Goal: Information Seeking & Learning: Learn about a topic

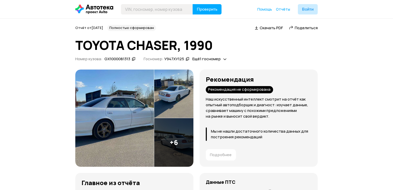
scroll to position [83, 0]
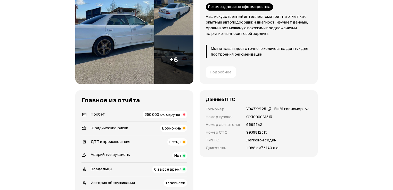
click at [170, 113] on span "350 000 км, скручен" at bounding box center [163, 113] width 37 height 5
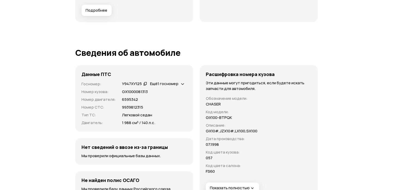
scroll to position [1745, 0]
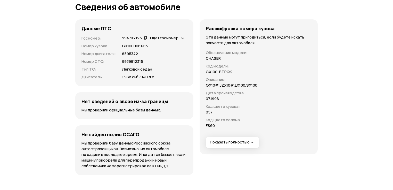
click at [170, 38] on span "Ещё 1 госномер" at bounding box center [164, 37] width 28 height 5
click at [223, 135] on div "Расшифровка номера кузова Эти данные могут пригодиться, если будете искать запч…" at bounding box center [259, 86] width 118 height 135
click at [229, 141] on span "Показать полностью" at bounding box center [232, 141] width 45 height 5
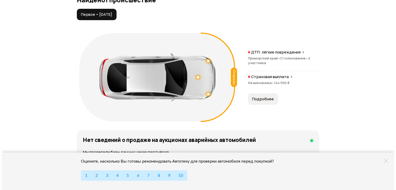
scroll to position [579, 0]
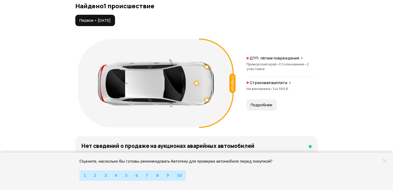
click at [305, 62] on span "•" at bounding box center [305, 64] width 2 height 5
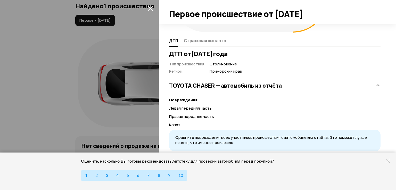
scroll to position [83, 0]
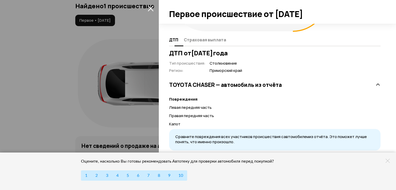
click at [209, 42] on span "Страховая выплата" at bounding box center [205, 39] width 42 height 5
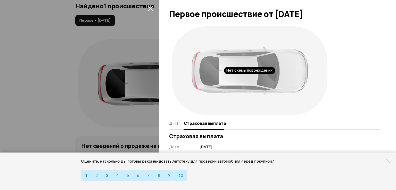
click at [388, 161] on icon at bounding box center [388, 160] width 4 height 4
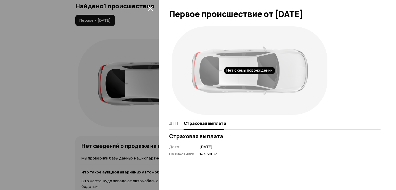
click at [157, 10] on div at bounding box center [198, 95] width 396 height 190
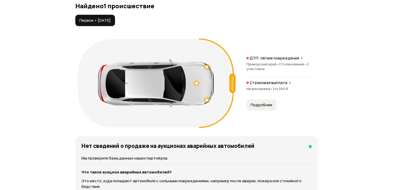
click at [268, 88] on span "На виновника •" at bounding box center [260, 88] width 26 height 5
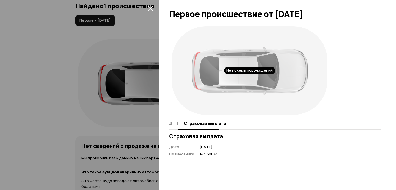
click at [178, 123] on button "ДТП" at bounding box center [175, 123] width 13 height 10
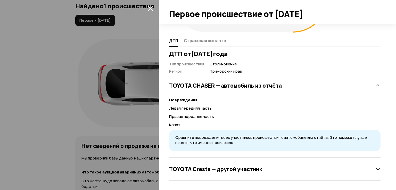
scroll to position [83, 0]
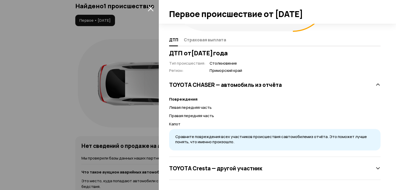
click at [299, 175] on div "TOYOTA Cresta — другой участник" at bounding box center [275, 168] width 212 height 23
click at [287, 161] on div "TOYOTA Cresta — другой участник" at bounding box center [275, 168] width 212 height 23
click at [353, 165] on div "TOYOTA Cresta — другой участник" at bounding box center [275, 168] width 212 height 10
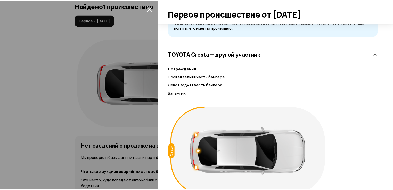
scroll to position [207, 0]
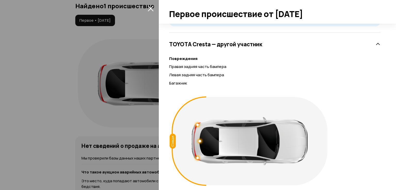
click at [151, 5] on icon "закрыть" at bounding box center [151, 8] width 6 height 6
